Goal: Task Accomplishment & Management: Use online tool/utility

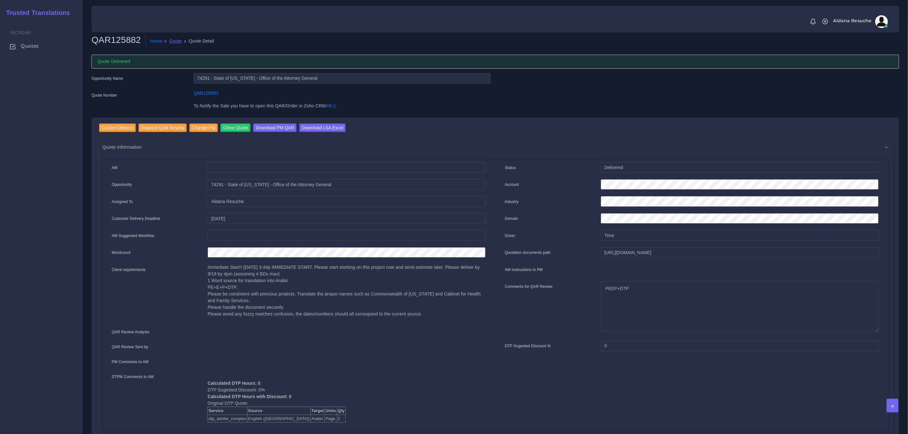
click at [170, 39] on link "Quote" at bounding box center [175, 41] width 12 height 7
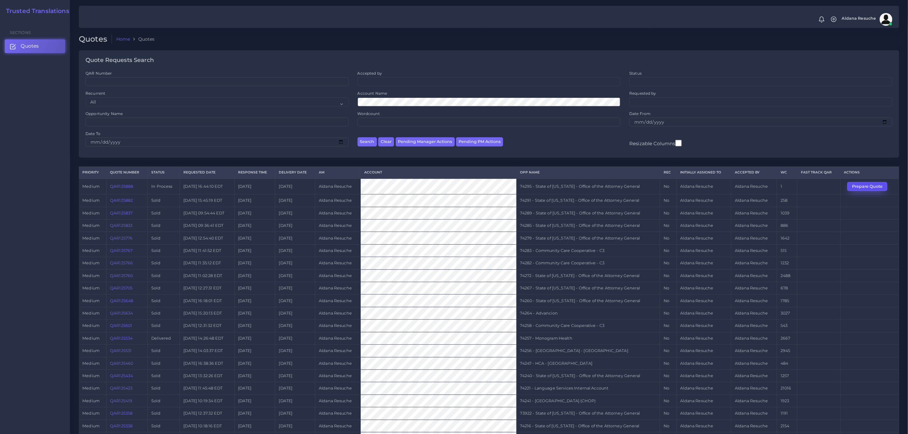
click at [872, 187] on button "Prepare Quote" at bounding box center [867, 186] width 40 height 9
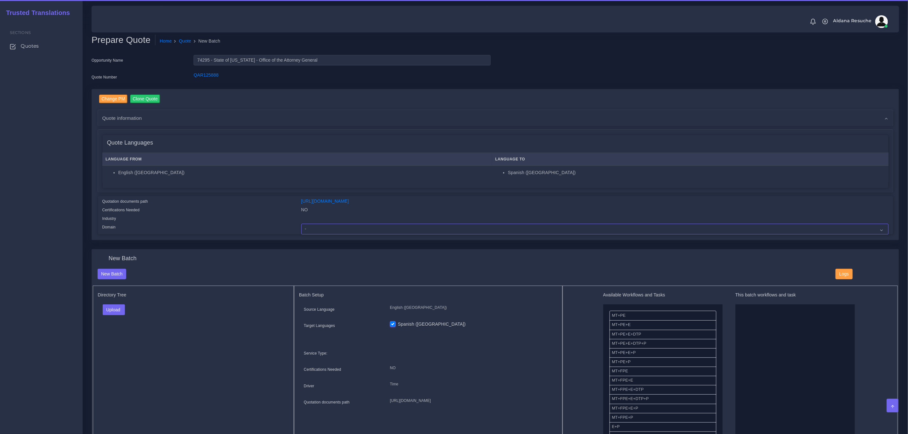
click at [327, 224] on select "- Advertising and Media Agriculture, Forestry and Fishing Architecture, Buildin…" at bounding box center [594, 229] width 587 height 11
select select "Legal Services"
click at [301, 224] on select "- Advertising and Media Agriculture, Forestry and Fishing Architecture, Buildin…" at bounding box center [594, 229] width 587 height 11
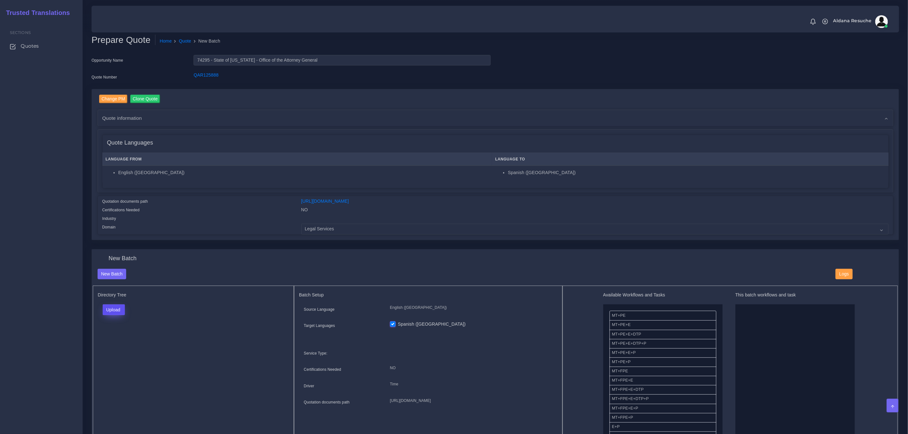
click at [111, 309] on button "Upload" at bounding box center [114, 309] width 23 height 11
click at [135, 331] on label "Files" at bounding box center [125, 334] width 44 height 8
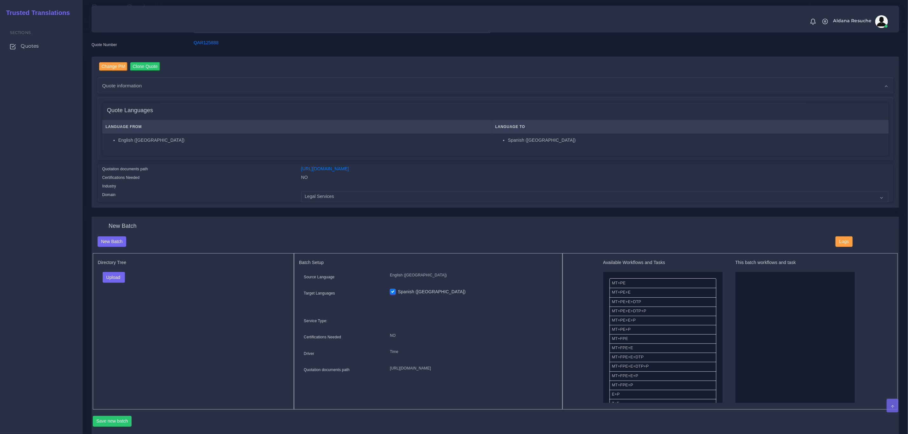
scroll to position [48, 0]
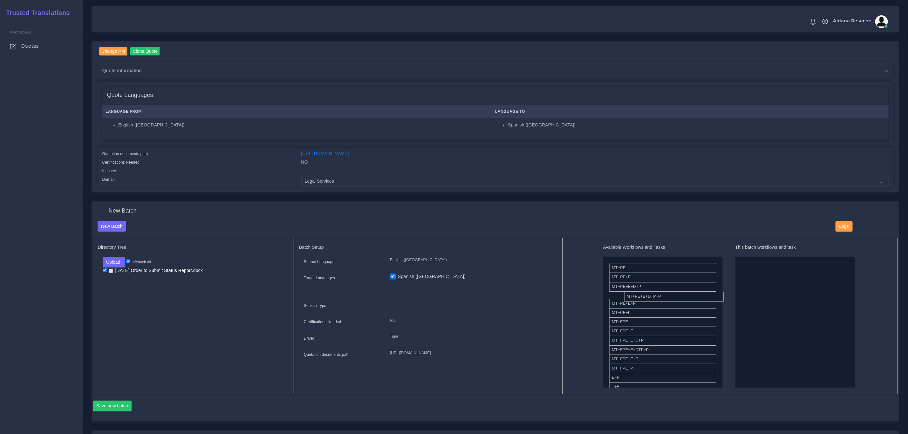
drag, startPoint x: 677, startPoint y: 295, endPoint x: 823, endPoint y: 297, distance: 146.2
click at [122, 406] on button "Save new batch" at bounding box center [112, 406] width 39 height 11
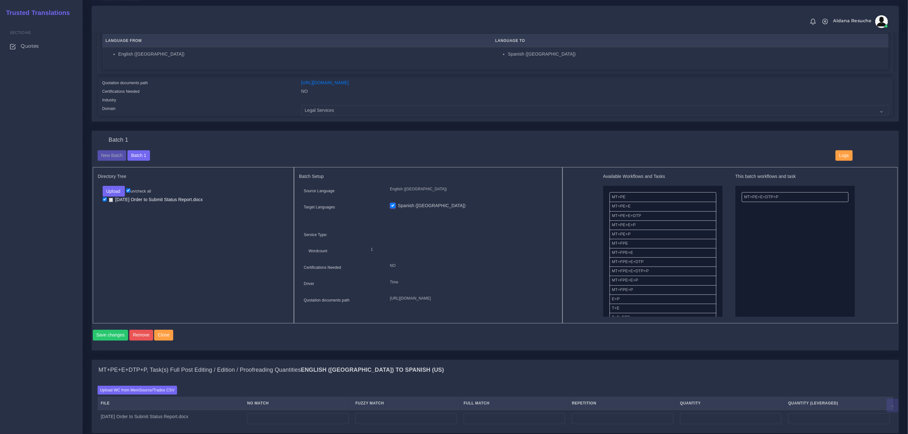
scroll to position [143, 0]
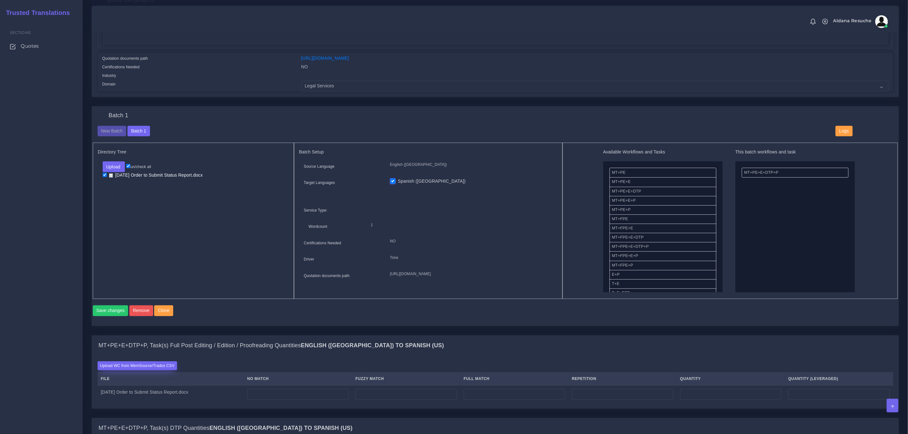
click at [132, 370] on label "Upload WC from MemSource/Trados CSV" at bounding box center [138, 365] width 80 height 9
click at [0, 0] on input "Upload WC from MemSource/Trados CSV" at bounding box center [0, 0] width 0 height 0
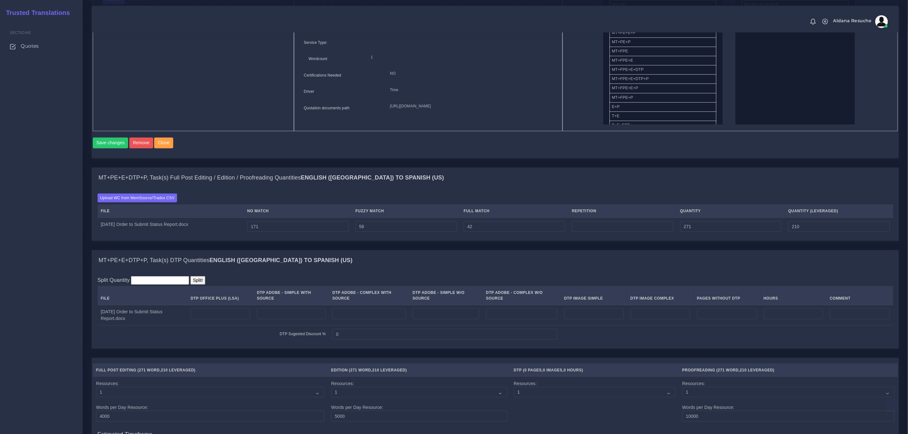
scroll to position [334, 0]
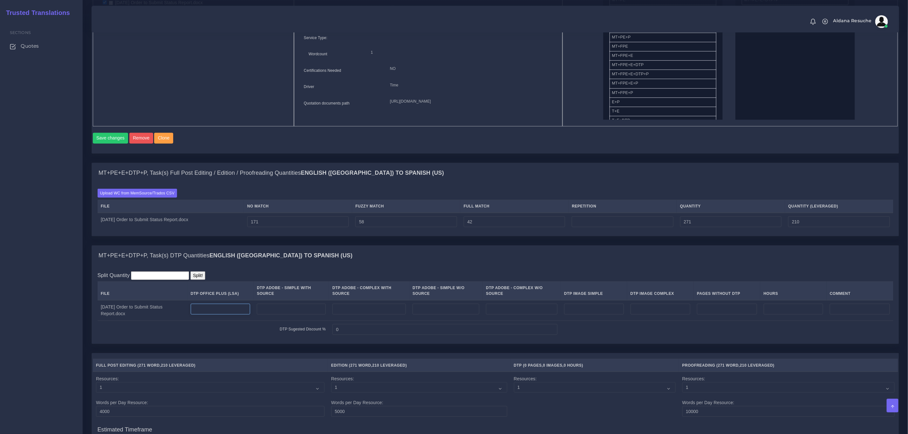
click at [239, 315] on input "number" at bounding box center [221, 309] width 60 height 11
type input "2"
click at [343, 264] on div "MT+PE+E+DTP+P, Task(s) DTP Quantities English (US) TO Spanish (US)" at bounding box center [495, 256] width 807 height 20
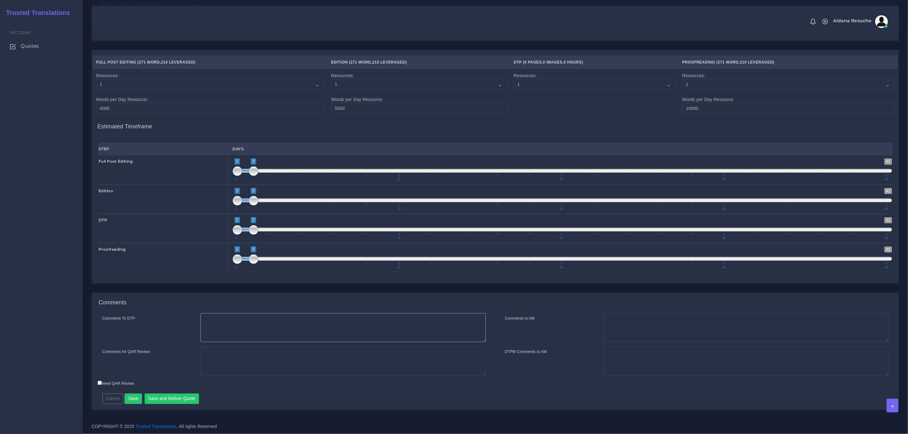
click at [292, 315] on textarea "Comments To DTP" at bounding box center [343, 327] width 285 height 29
type textarea "DTP in word"
type textarea "PEEP+DTP"
click at [158, 397] on button "Save and Deliver Quote" at bounding box center [172, 399] width 55 height 11
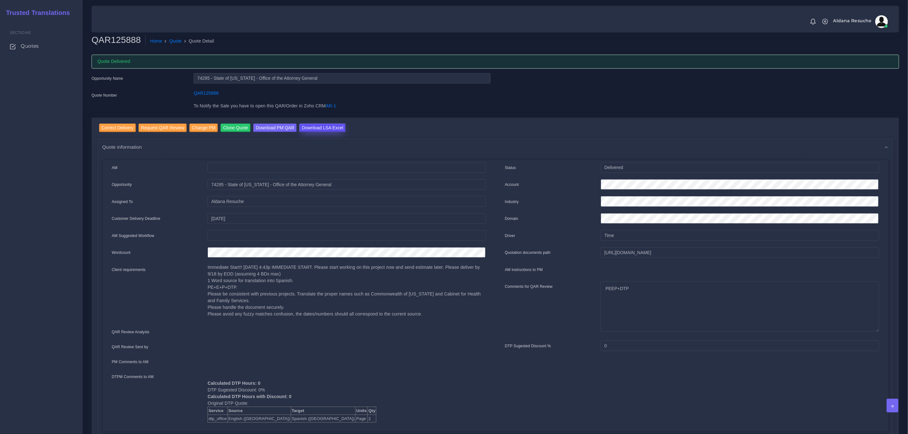
click at [315, 128] on input "Download LSA Excel" at bounding box center [322, 128] width 46 height 9
click at [176, 41] on link "Quote" at bounding box center [175, 41] width 12 height 7
